Goal: Task Accomplishment & Management: Manage account settings

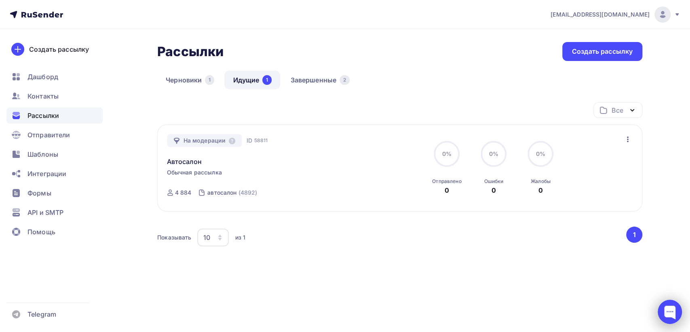
click at [671, 312] on div at bounding box center [670, 312] width 24 height 24
click at [634, 237] on button "1" at bounding box center [634, 235] width 16 height 16
click at [635, 235] on button "1" at bounding box center [634, 235] width 16 height 16
click at [630, 139] on icon "button" at bounding box center [628, 140] width 10 height 10
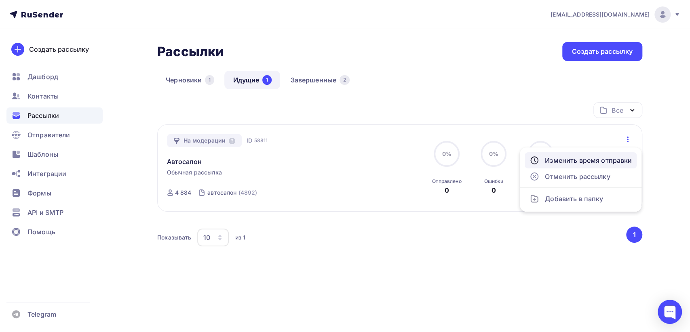
click at [591, 161] on div "Изменить время отправки" at bounding box center [580, 161] width 102 height 10
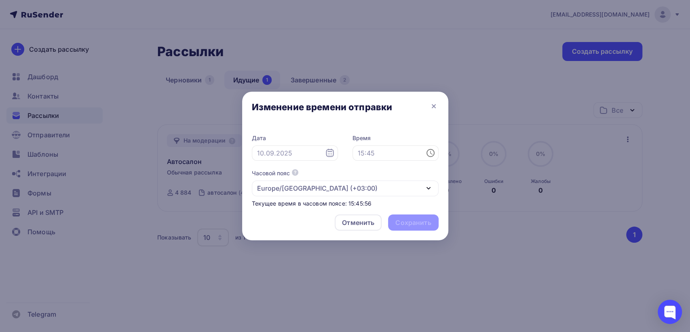
click at [326, 154] on icon at bounding box center [330, 153] width 8 height 8
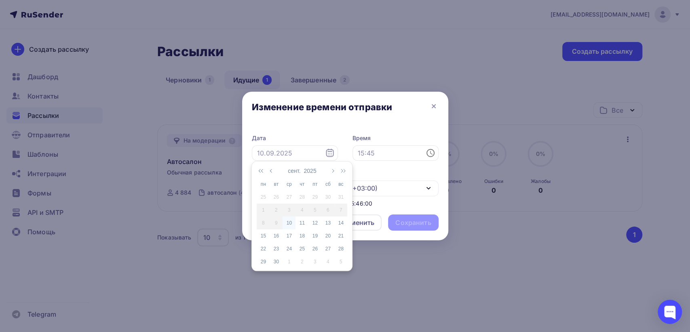
click at [291, 225] on div "10" at bounding box center [289, 222] width 13 height 7
type input "10.09.2025"
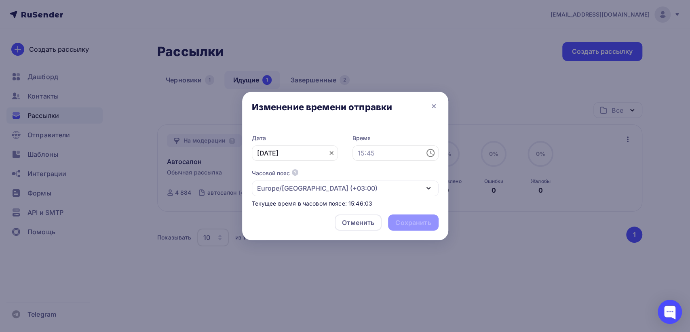
click at [331, 155] on icon at bounding box center [331, 153] width 6 height 6
click at [327, 152] on icon at bounding box center [330, 153] width 8 height 8
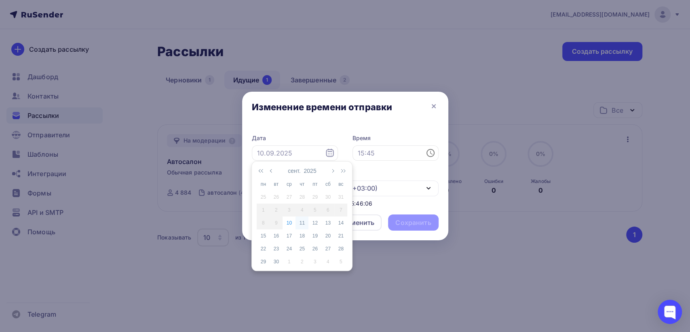
click at [304, 222] on div "11" at bounding box center [301, 222] width 13 height 7
type input "11.09.2025"
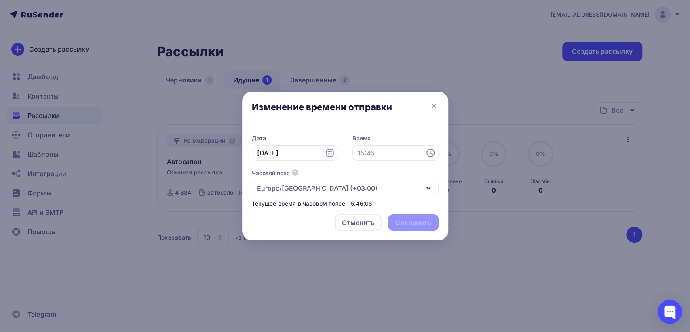
click at [430, 154] on icon at bounding box center [431, 153] width 10 height 10
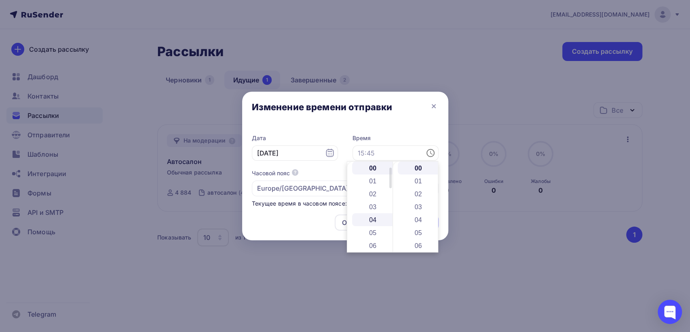
scroll to position [45, 0]
click at [376, 235] on li "09" at bounding box center [373, 239] width 42 height 13
click at [371, 183] on li "10" at bounding box center [373, 181] width 42 height 13
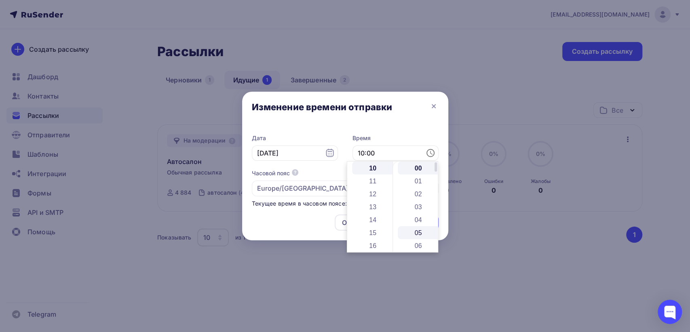
click at [419, 231] on li "05" at bounding box center [419, 232] width 42 height 13
type input "10:05"
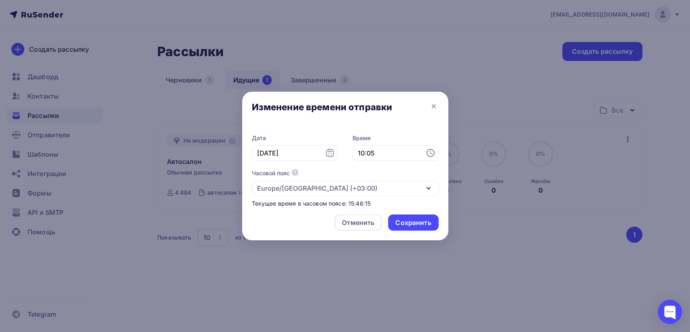
click at [485, 259] on div at bounding box center [345, 166] width 690 height 332
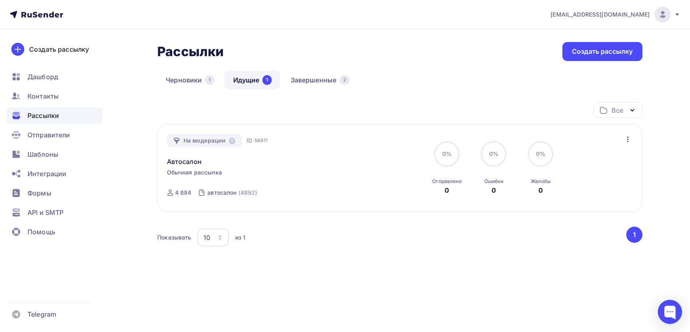
click at [609, 107] on div "Все" at bounding box center [617, 110] width 49 height 16
drag, startPoint x: 487, startPoint y: 247, endPoint x: 497, endPoint y: 239, distance: 12.6
click at [486, 247] on div "Показывать 10 10 20 50 100 из 1 ‹ 1 ›" at bounding box center [399, 238] width 485 height 22
click at [627, 139] on icon "button" at bounding box center [628, 140] width 2 height 6
click at [609, 158] on div "Изменить время отправки" at bounding box center [580, 161] width 102 height 10
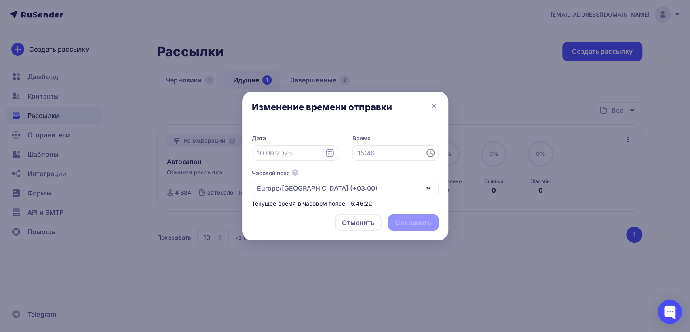
click at [333, 152] on icon at bounding box center [330, 153] width 8 height 8
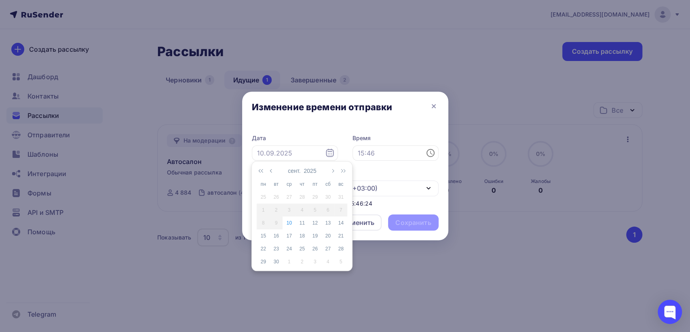
drag, startPoint x: 304, startPoint y: 222, endPoint x: 328, endPoint y: 213, distance: 25.4
click at [304, 222] on div "11" at bounding box center [301, 222] width 13 height 7
type input "11.09.2025"
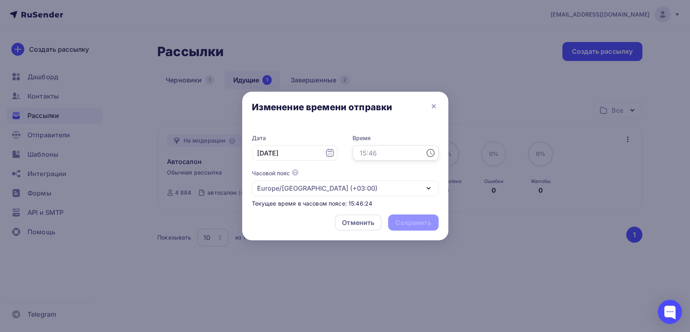
click at [411, 152] on input "text" at bounding box center [395, 152] width 86 height 15
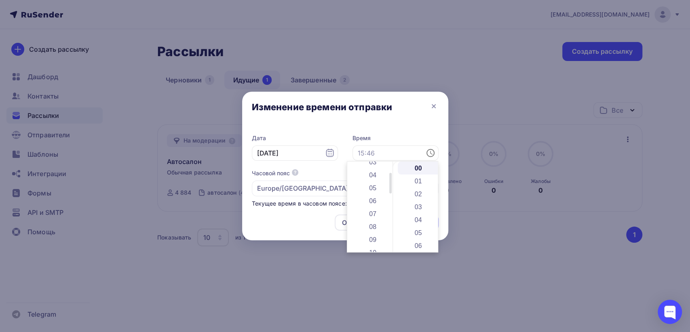
click at [373, 237] on li "09" at bounding box center [373, 239] width 42 height 13
click at [372, 179] on li "10" at bounding box center [373, 181] width 42 height 13
click at [417, 231] on li "05" at bounding box center [419, 232] width 42 height 13
type input "10:05"
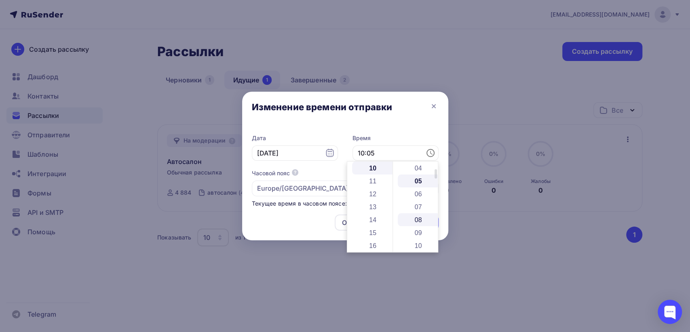
scroll to position [65, 0]
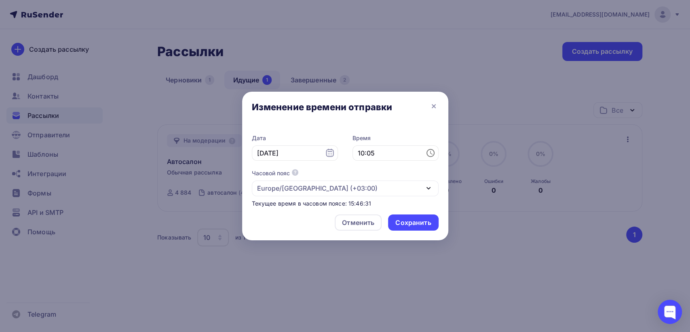
click at [285, 213] on div "Отменить Сохранить" at bounding box center [345, 224] width 206 height 32
click at [410, 223] on div "Сохранить" at bounding box center [413, 222] width 36 height 9
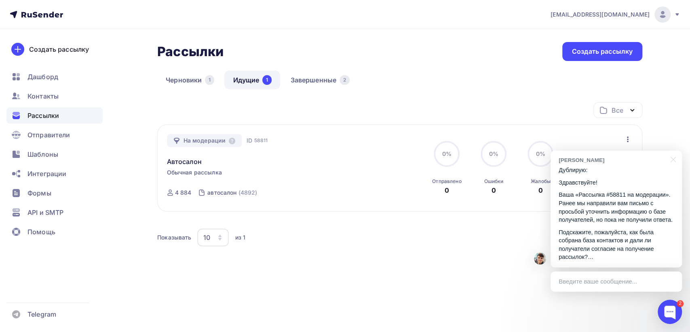
click at [588, 281] on div "Введите ваше сообщение..." at bounding box center [615, 282] width 131 height 20
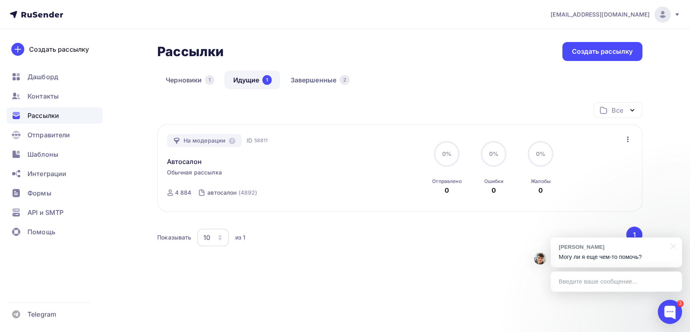
click at [653, 258] on p "Могу ли я еще чем-то помочь?" at bounding box center [616, 257] width 115 height 8
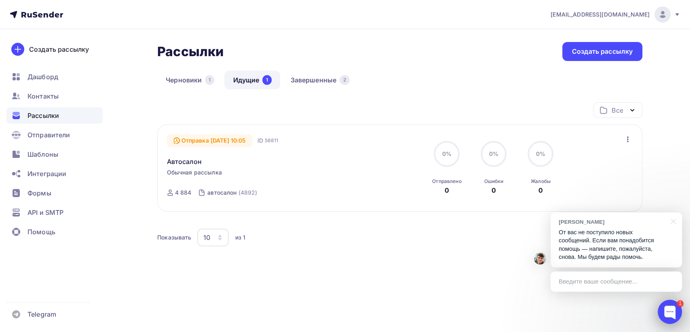
click at [674, 314] on div at bounding box center [670, 312] width 24 height 24
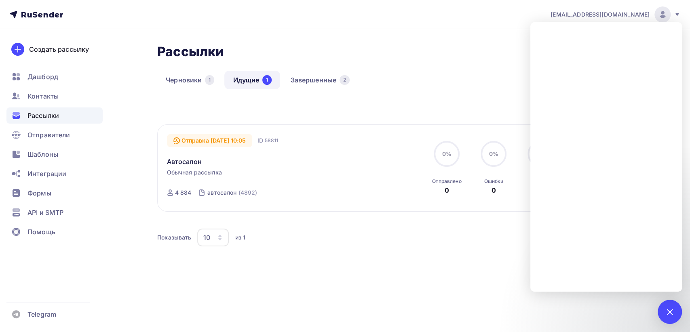
click at [437, 275] on div "Все Все папки Создать новую папку Отправка 11.09.2025, 10:05 ID 58811 Автосалон…" at bounding box center [399, 189] width 485 height 175
click at [670, 312] on div at bounding box center [669, 311] width 11 height 11
